Goal: Check status

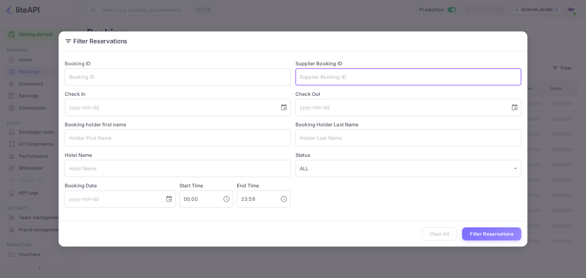
click at [337, 75] on input "text" at bounding box center [409, 76] width 226 height 17
paste input "9164299"
type input "9164299"
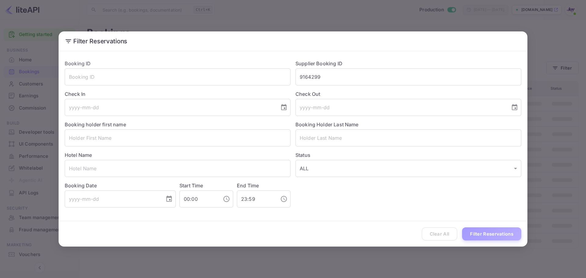
click at [483, 236] on button "Filter Reservations" at bounding box center [491, 234] width 59 height 13
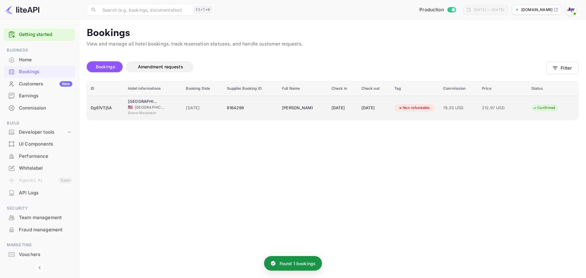
click at [351, 107] on div "[DATE]" at bounding box center [343, 108] width 23 height 10
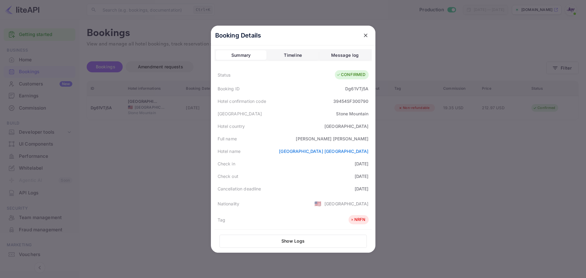
click at [291, 53] on div "Timeline" at bounding box center [293, 55] width 18 height 7
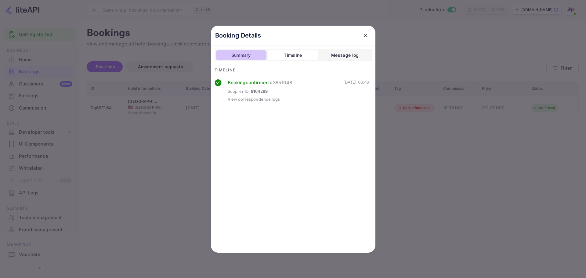
click at [240, 53] on div "Summary" at bounding box center [242, 55] width 20 height 7
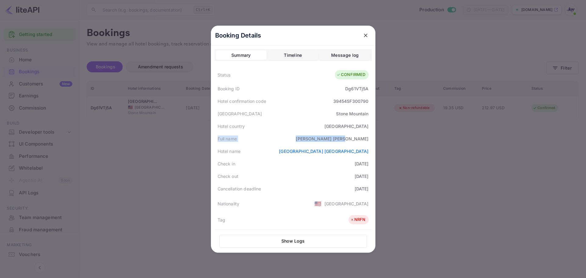
drag, startPoint x: 222, startPoint y: 138, endPoint x: 84, endPoint y: 186, distance: 146.0
click at [368, 139] on div "Full name [PERSON_NAME]" at bounding box center [293, 139] width 157 height 13
copy div "Full name [PERSON_NAME]"
drag, startPoint x: 215, startPoint y: 163, endPoint x: 370, endPoint y: 174, distance: 155.8
click at [370, 174] on div "Booking Details Summary Timeline Message log Status CONFIRMED Booking ID Dg61VT…" at bounding box center [293, 139] width 165 height 227
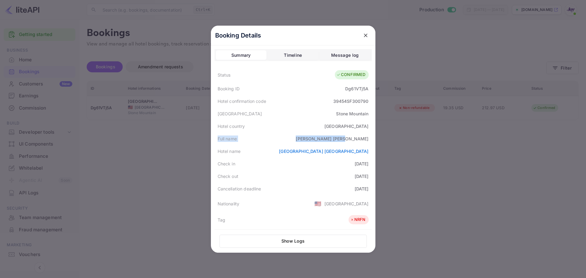
copy div "Check in [DATE] Check out [DATE]"
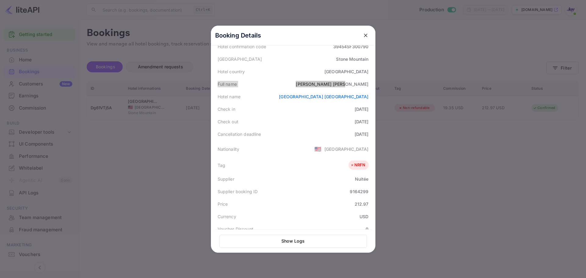
scroll to position [92, 0]
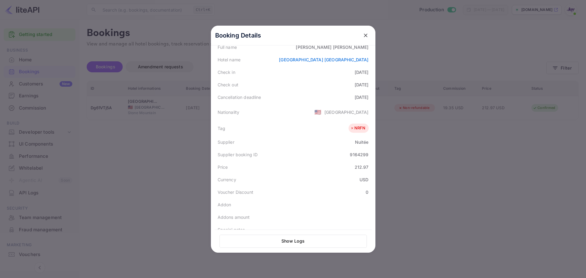
click at [215, 154] on div "Supplier booking ID 9164299" at bounding box center [293, 154] width 157 height 13
drag, startPoint x: 233, startPoint y: 155, endPoint x: 368, endPoint y: 154, distance: 134.4
click at [368, 154] on div "Supplier booking ID 9164299" at bounding box center [293, 154] width 157 height 13
copy div "booking ID 9164299"
click at [474, 142] on div at bounding box center [293, 139] width 586 height 278
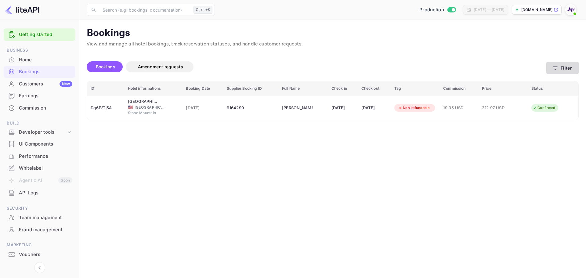
click at [573, 62] on button "Filter" at bounding box center [563, 68] width 32 height 13
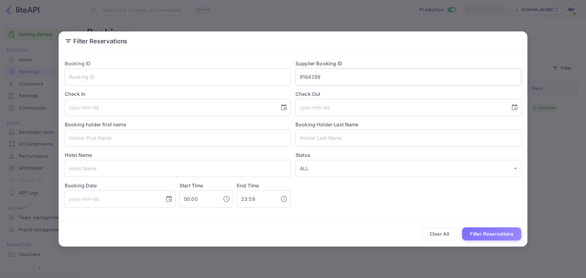
click at [310, 77] on input "9164299" at bounding box center [409, 76] width 226 height 17
paste input "7231576"
type input "7231576"
click at [490, 232] on button "Filter Reservations" at bounding box center [491, 234] width 59 height 13
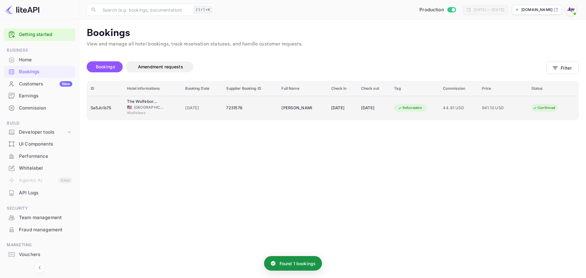
click at [241, 110] on div "7231576" at bounding box center [250, 108] width 48 height 10
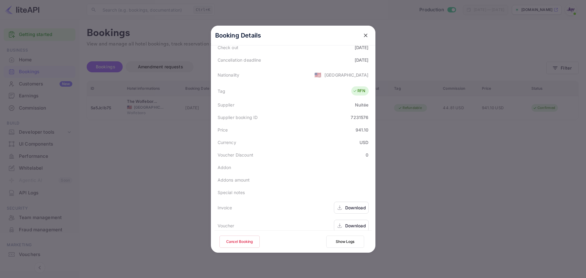
scroll to position [136, 0]
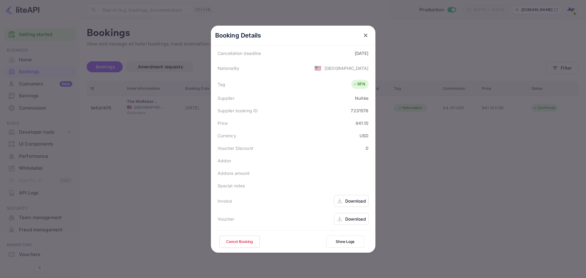
click at [356, 220] on div "Download" at bounding box center [355, 219] width 21 height 6
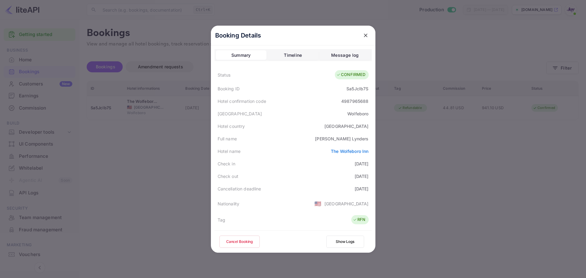
scroll to position [122, 0]
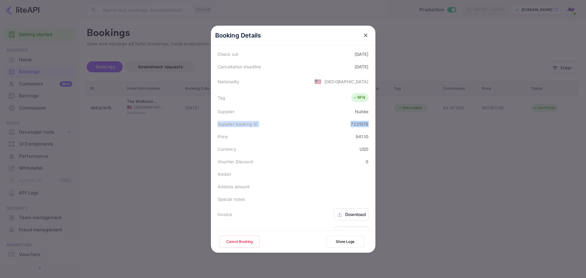
drag, startPoint x: 215, startPoint y: 124, endPoint x: 371, endPoint y: 125, distance: 155.8
click at [371, 125] on div "Booking Details Summary Timeline Message log Status CONFIRMED Booking ID Sa5JcI…" at bounding box center [293, 16] width 165 height 227
copy div "Supplier booking ID 7231576"
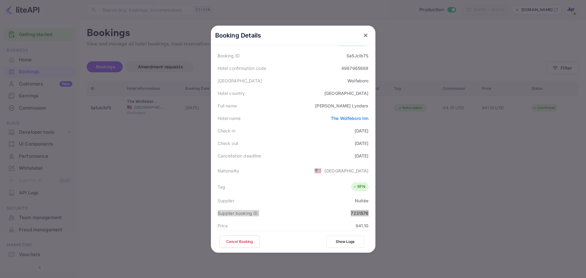
scroll to position [31, 0]
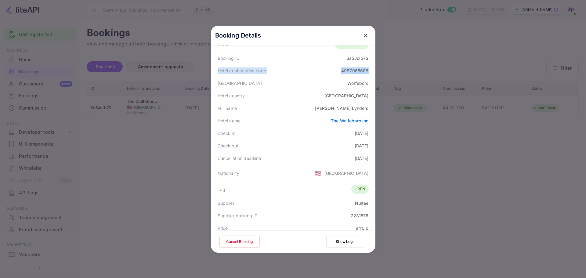
drag, startPoint x: 213, startPoint y: 71, endPoint x: 377, endPoint y: 72, distance: 163.7
click at [376, 72] on div "Booking Details Summary Timeline Message log Status CONFIRMED Booking ID Sa5JcI…" at bounding box center [293, 139] width 165 height 227
copy div "Hotel confirmation code 4987965688"
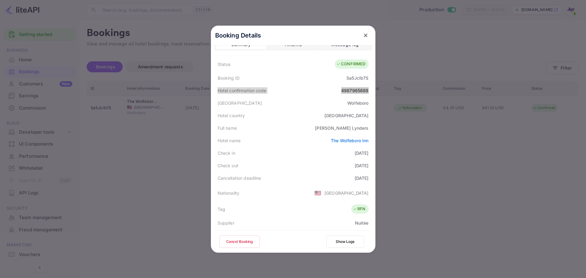
scroll to position [0, 0]
